Goal: Find specific page/section: Find specific page/section

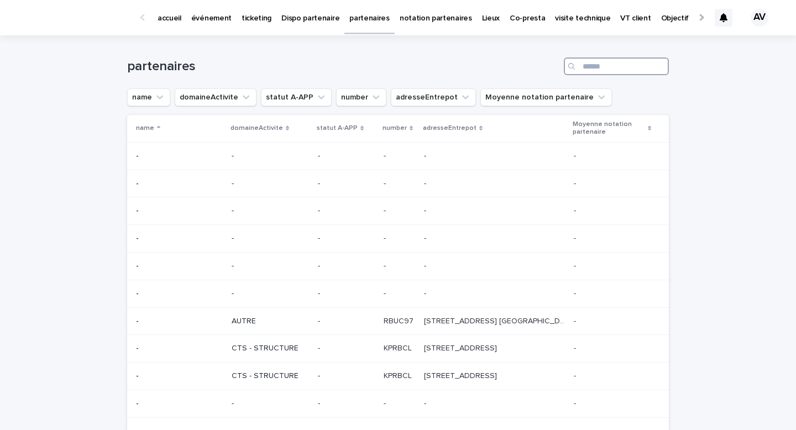
click at [597, 72] on input "Search" at bounding box center [616, 67] width 105 height 18
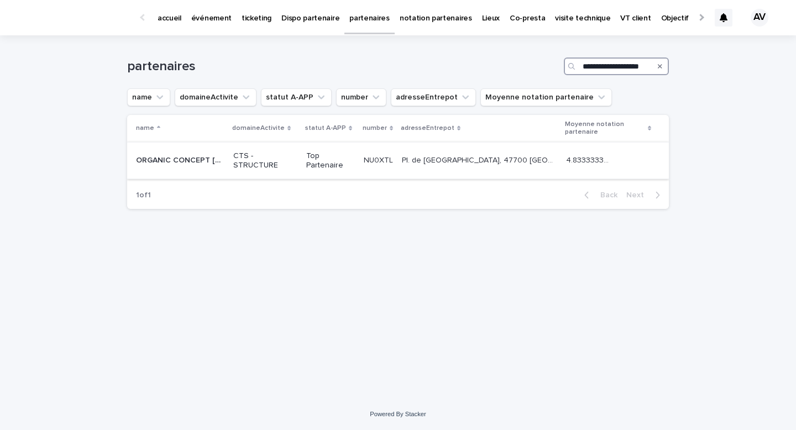
type input "**********"
click at [192, 155] on div "ORGANIC CONCEPT NOUVELLE AQUITAINE ORGANIC CONCEPT NOUVELLE AQUITAINE" at bounding box center [180, 161] width 88 height 18
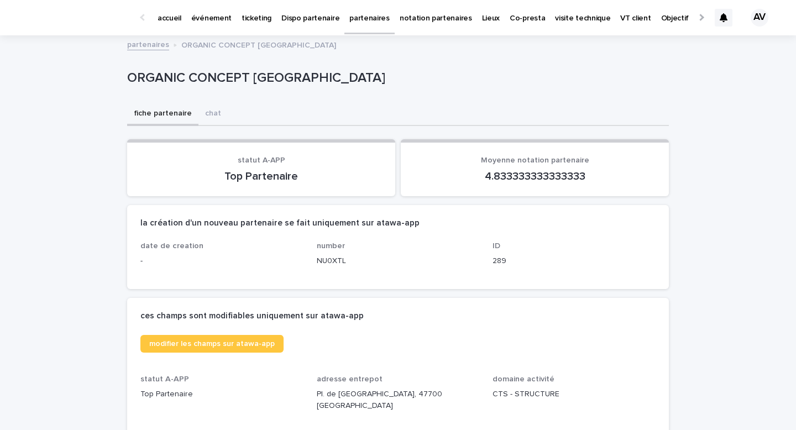
click at [129, 330] on div "ces champs sont modifiables uniquement sur atawa-app" at bounding box center [398, 316] width 542 height 37
click at [356, 20] on p "partenaires" at bounding box center [370, 11] width 40 height 23
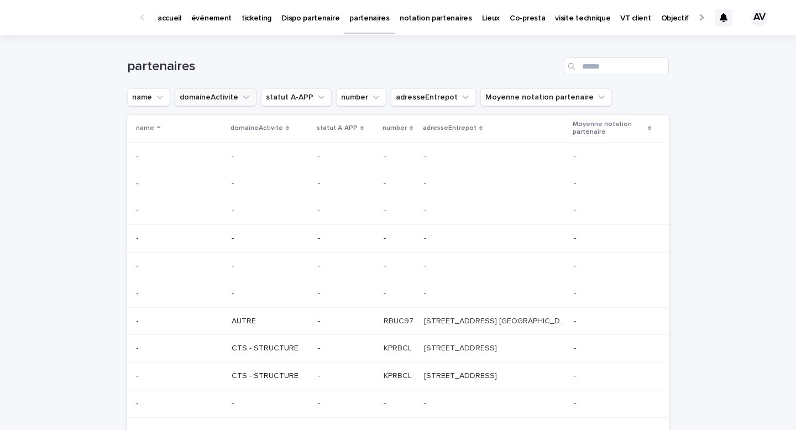
click at [217, 104] on button "domaineActivite" at bounding box center [216, 97] width 82 height 18
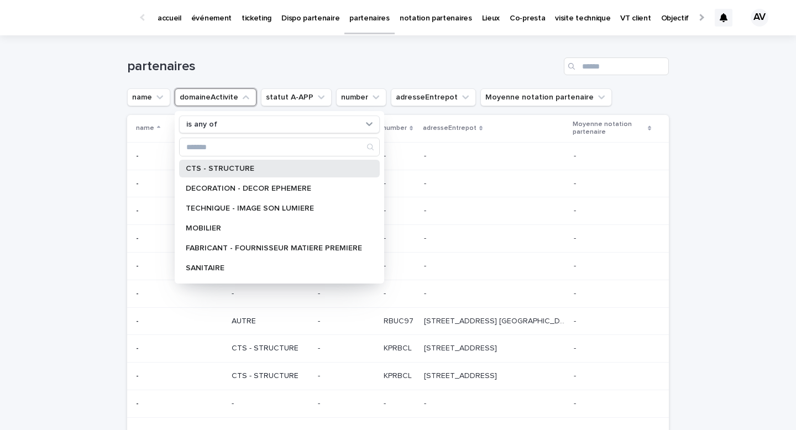
click at [215, 169] on p "CTS - STRUCTURE" at bounding box center [274, 169] width 176 height 8
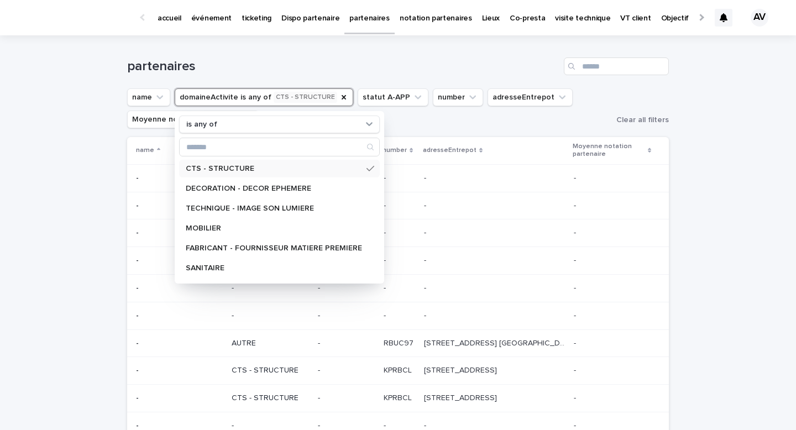
click at [338, 74] on h1 "partenaires" at bounding box center [343, 67] width 432 height 16
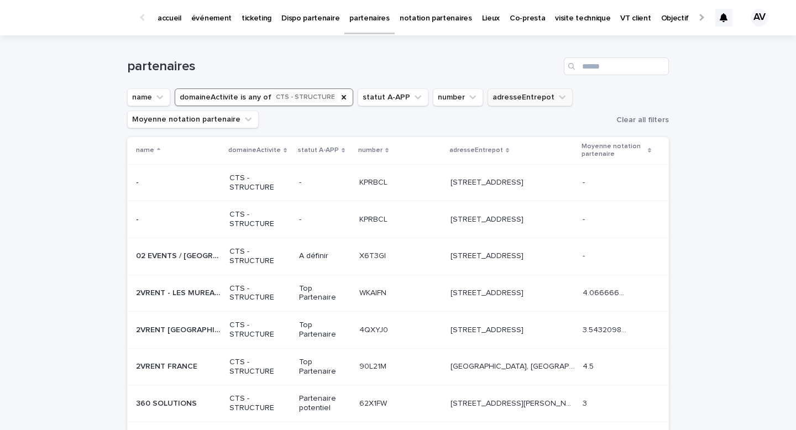
click at [509, 105] on button "adresseEntrepot" at bounding box center [530, 97] width 85 height 18
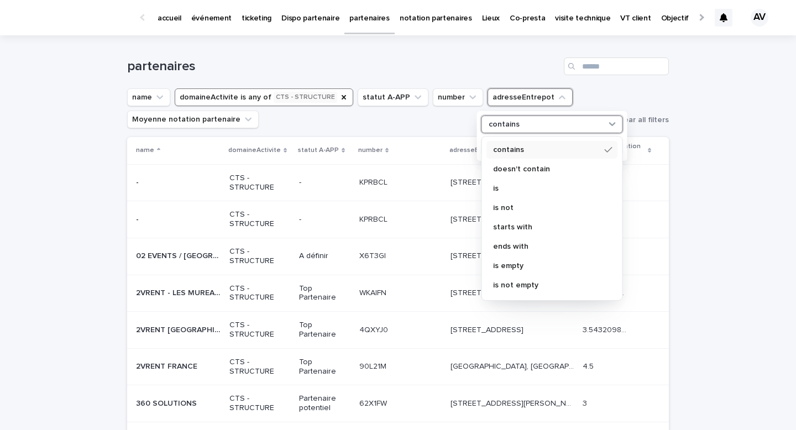
click at [512, 123] on p "contains" at bounding box center [504, 124] width 31 height 9
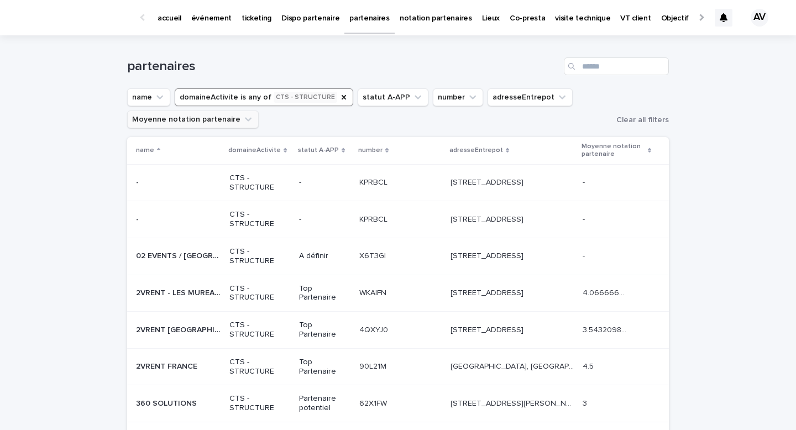
click at [140, 120] on button "Moyenne notation partenaire" at bounding box center [193, 120] width 132 height 18
